Goal: Task Accomplishment & Management: Use online tool/utility

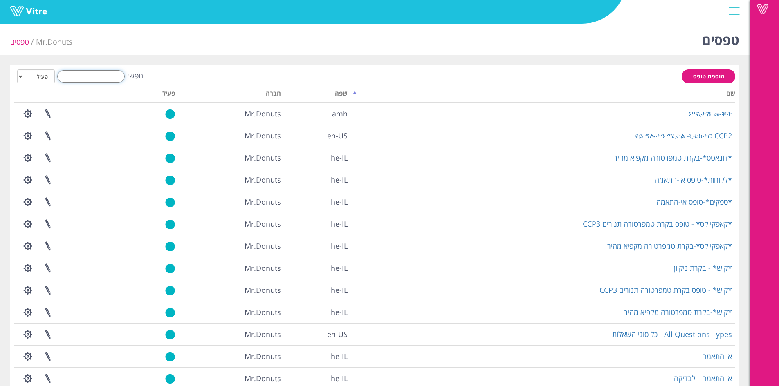
click at [94, 75] on input "חפש:" at bounding box center [90, 76] width 67 height 12
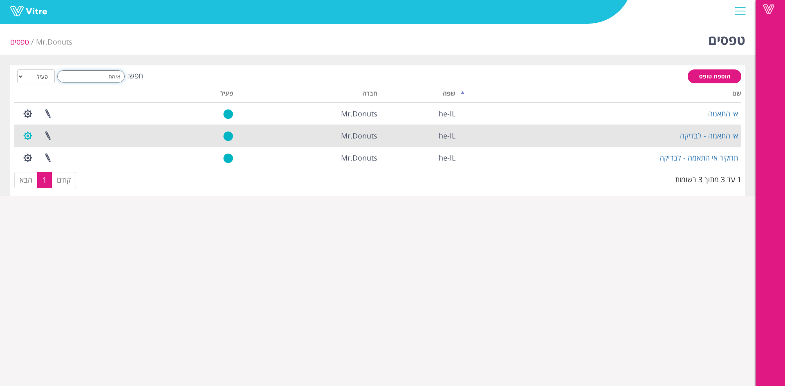
type input "אי הת"
click at [36, 137] on button "button" at bounding box center [28, 136] width 20 height 22
click at [66, 167] on link "הגדרת משתמשים" at bounding box center [50, 166] width 65 height 11
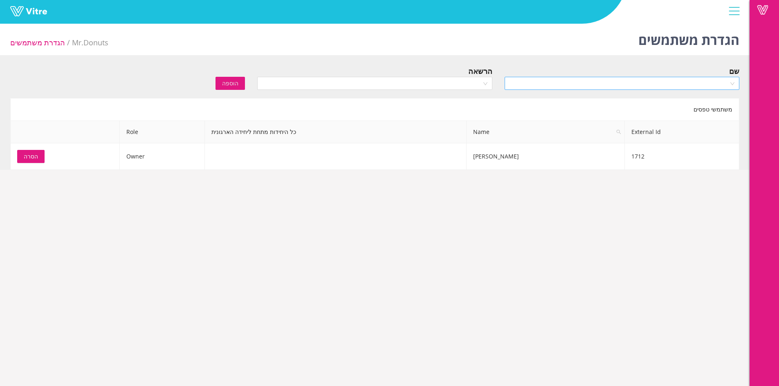
click at [526, 83] on input "search" at bounding box center [618, 83] width 219 height 12
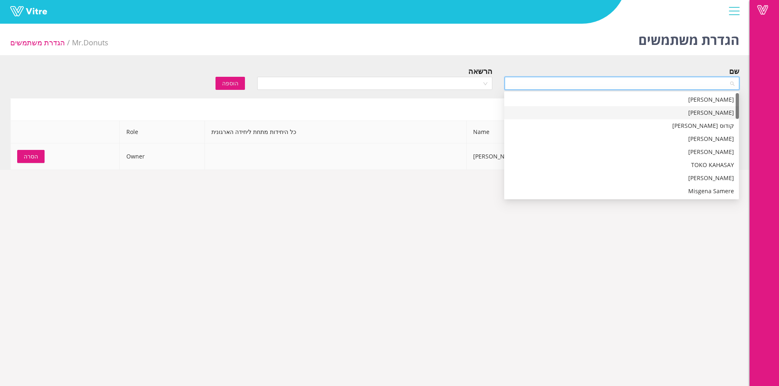
click at [424, 146] on td at bounding box center [336, 156] width 262 height 27
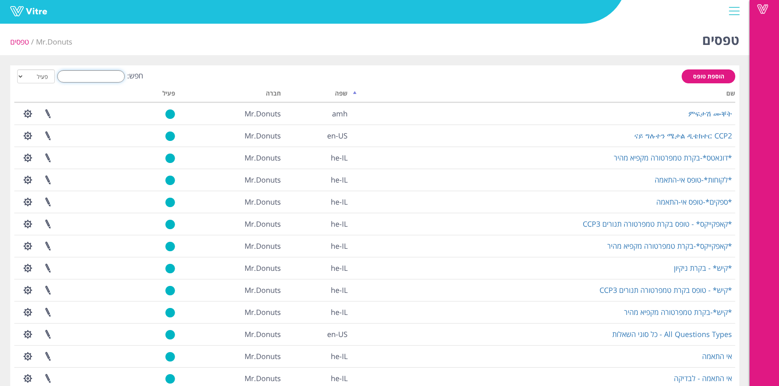
click at [103, 76] on input "חפש:" at bounding box center [90, 76] width 67 height 12
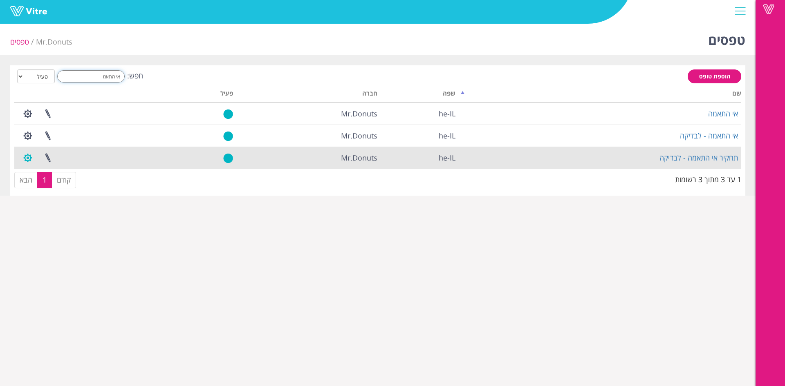
type input "אי התאמ"
click at [35, 165] on button "button" at bounding box center [28, 158] width 20 height 22
click at [64, 191] on link "הגדרת משתמשים" at bounding box center [50, 188] width 65 height 11
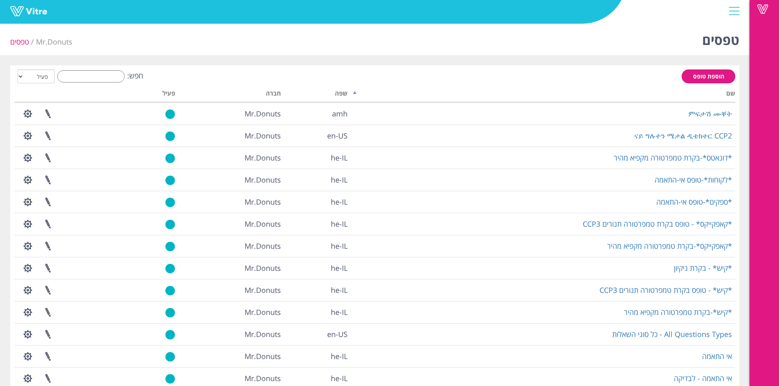
click at [94, 87] on th at bounding box center [72, 95] width 116 height 16
click at [93, 74] on input "חפש:" at bounding box center [90, 76] width 67 height 12
type input "י"
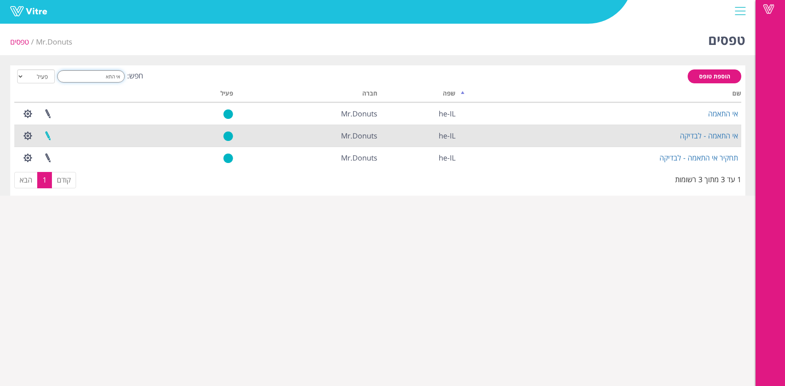
type input "אי התא"
click at [43, 135] on link at bounding box center [48, 136] width 20 height 22
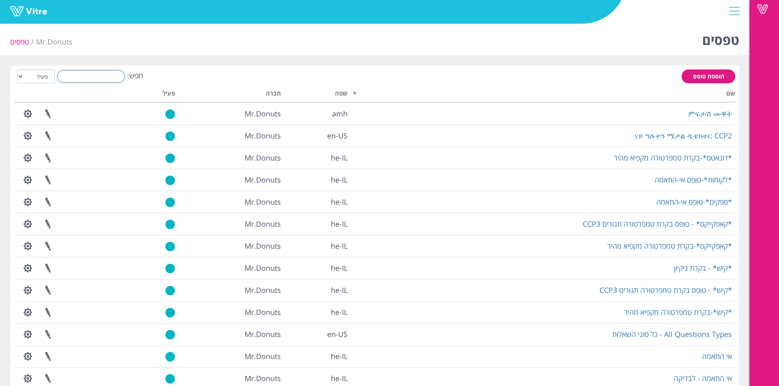
click at [101, 78] on input "חפש:" at bounding box center [90, 76] width 67 height 12
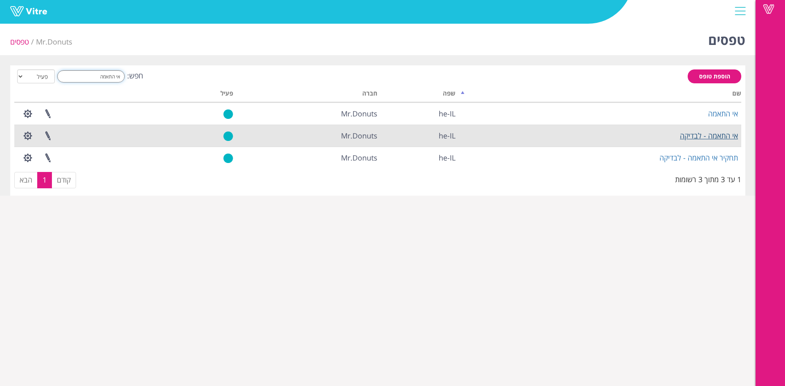
type input "אי התאמה"
click at [691, 134] on link "אי התאמה - לבדיקה" at bounding box center [709, 136] width 58 height 10
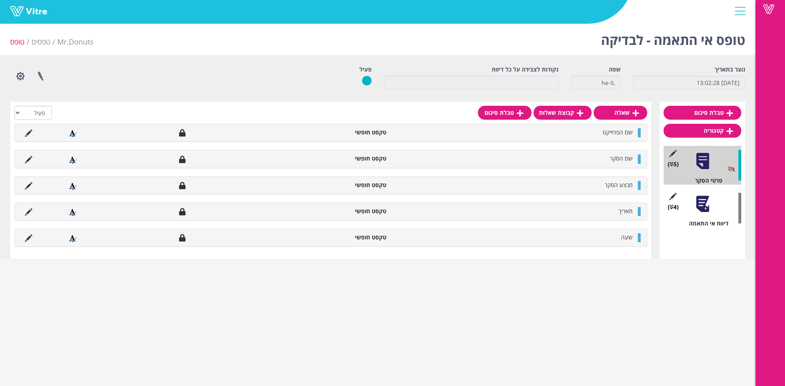
click at [701, 201] on div at bounding box center [702, 204] width 18 height 18
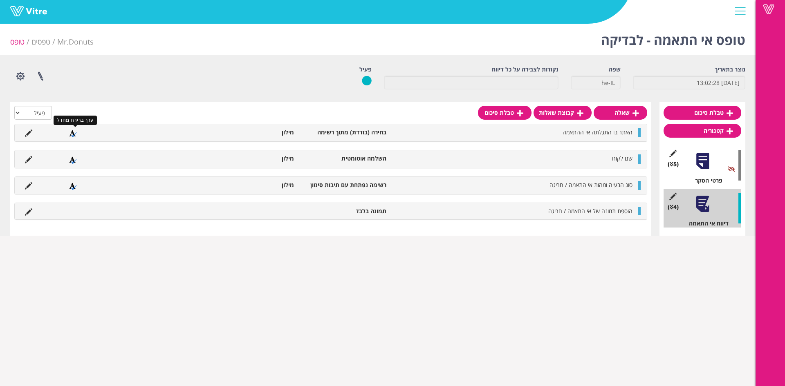
click at [74, 133] on icon at bounding box center [73, 133] width 8 height 7
click at [30, 134] on icon at bounding box center [28, 133] width 7 height 7
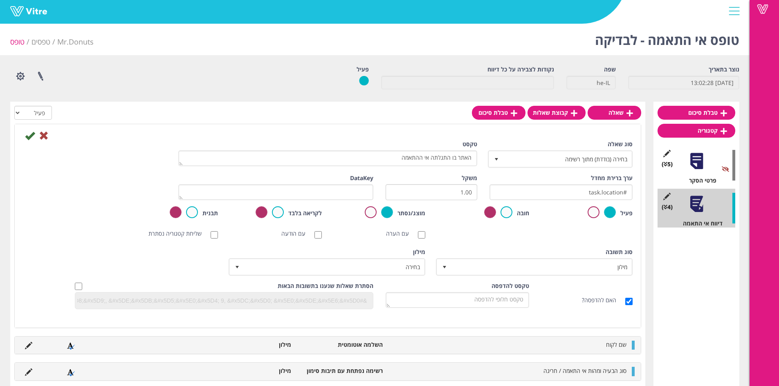
scroll to position [43, 0]
